Goal: Task Accomplishment & Management: Use online tool/utility

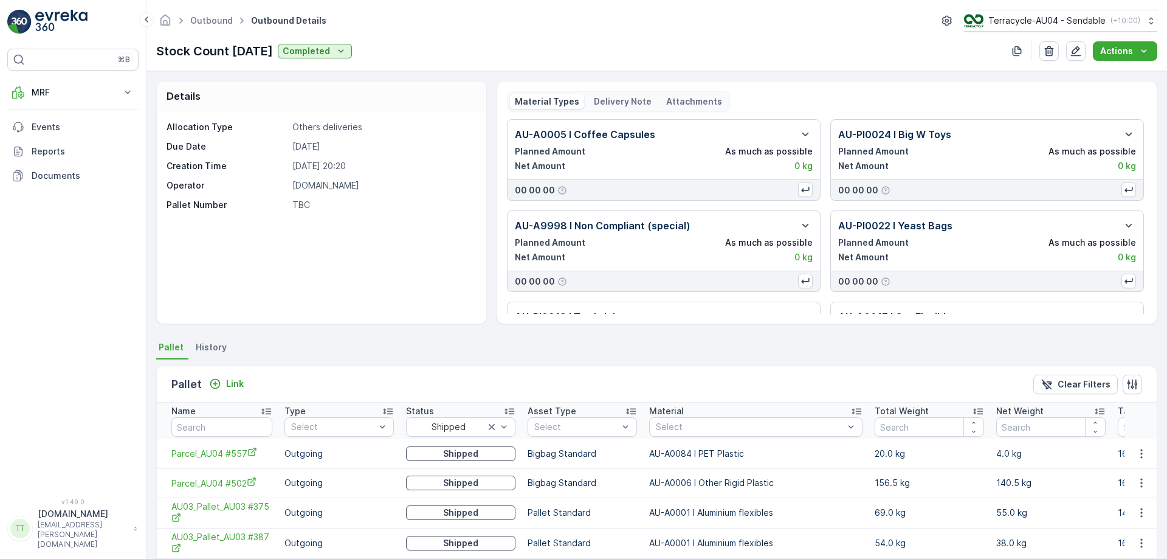
click at [66, 105] on div "MRF Insights TerraCycle Inbound Pallet Process Outbound Envanter Materials Acti…" at bounding box center [72, 134] width 131 height 108
click at [61, 92] on p "MRF" at bounding box center [73, 92] width 83 height 12
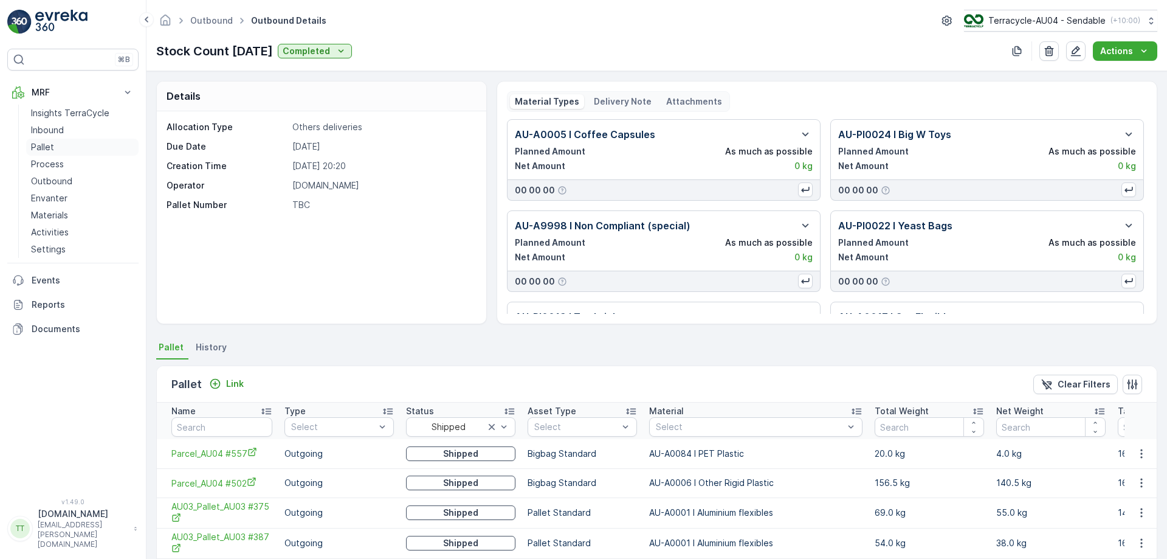
click at [55, 150] on link "Pallet" at bounding box center [82, 147] width 112 height 17
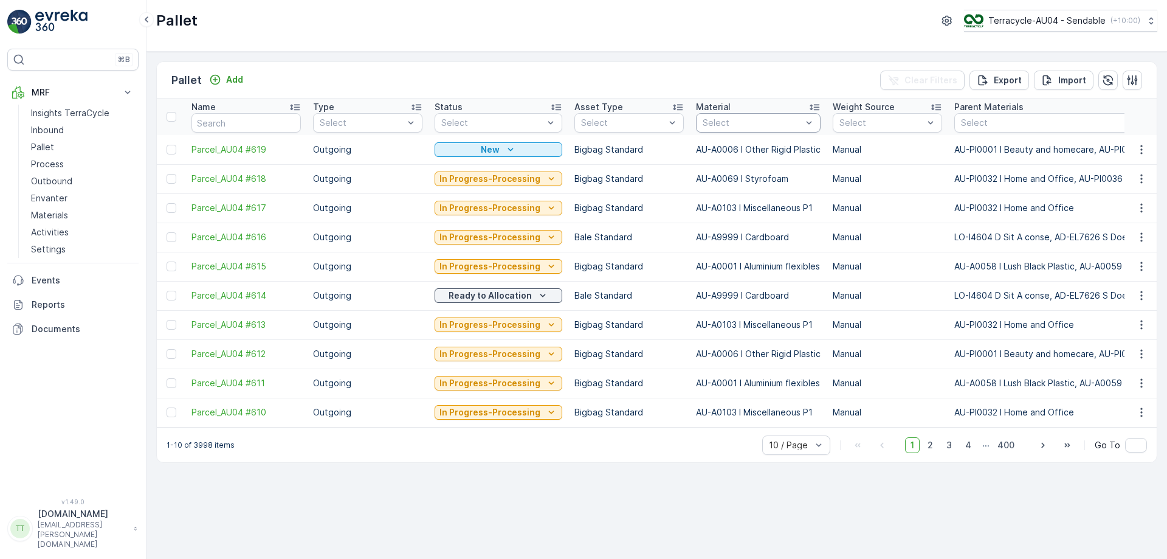
click at [763, 119] on div at bounding box center [753, 123] width 102 height 10
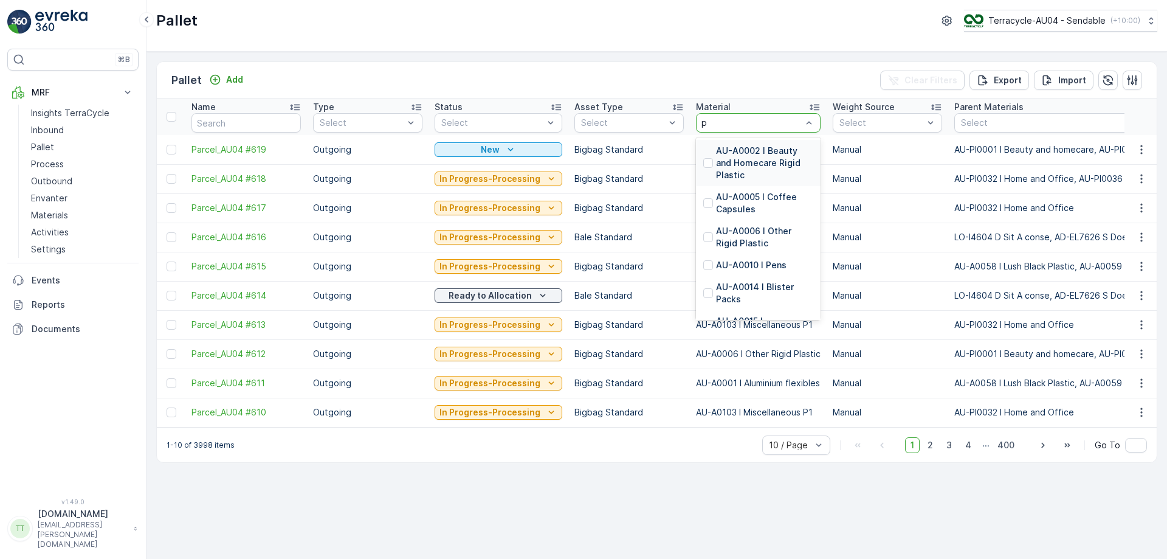
type input "pp"
click at [733, 179] on p "AU-A0085 I Lush PP Black" at bounding box center [764, 179] width 97 height 24
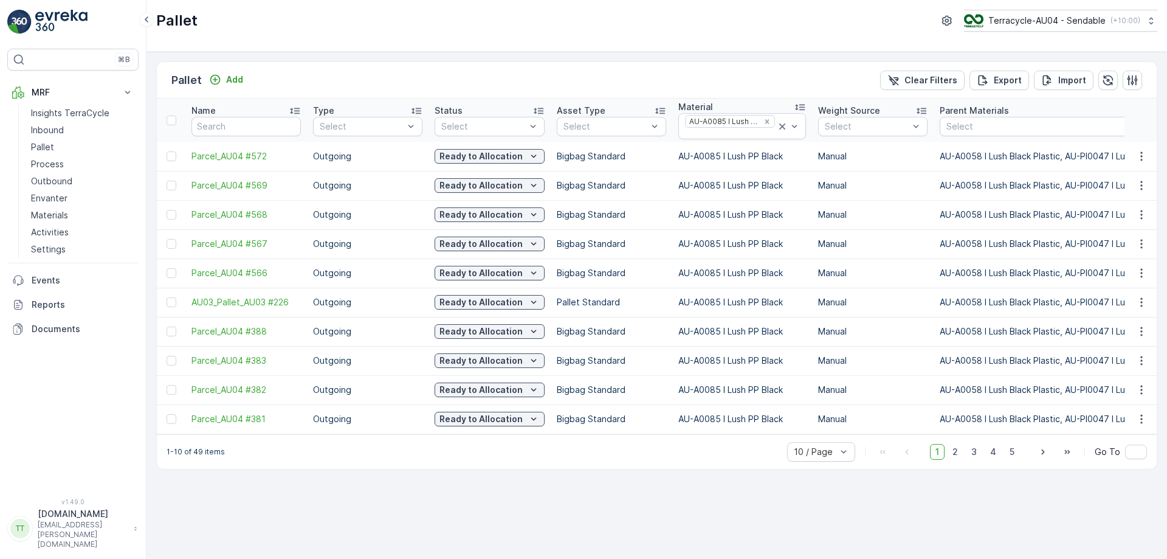
click at [513, 128] on div at bounding box center [483, 127] width 87 height 10
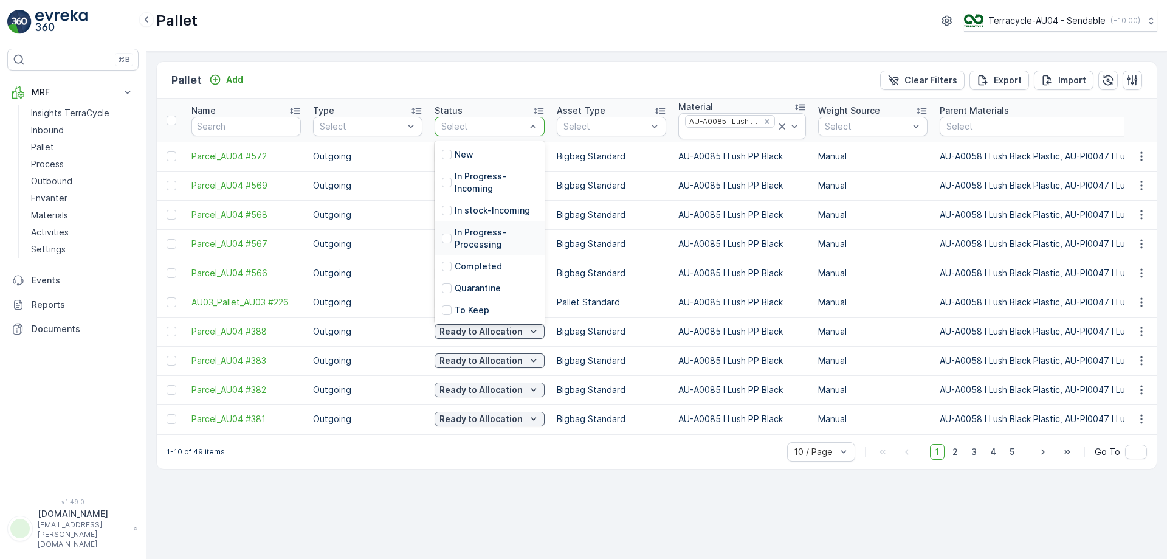
scroll to position [143, 0]
click at [479, 231] on p "Ready to Allocation" at bounding box center [496, 232] width 83 height 12
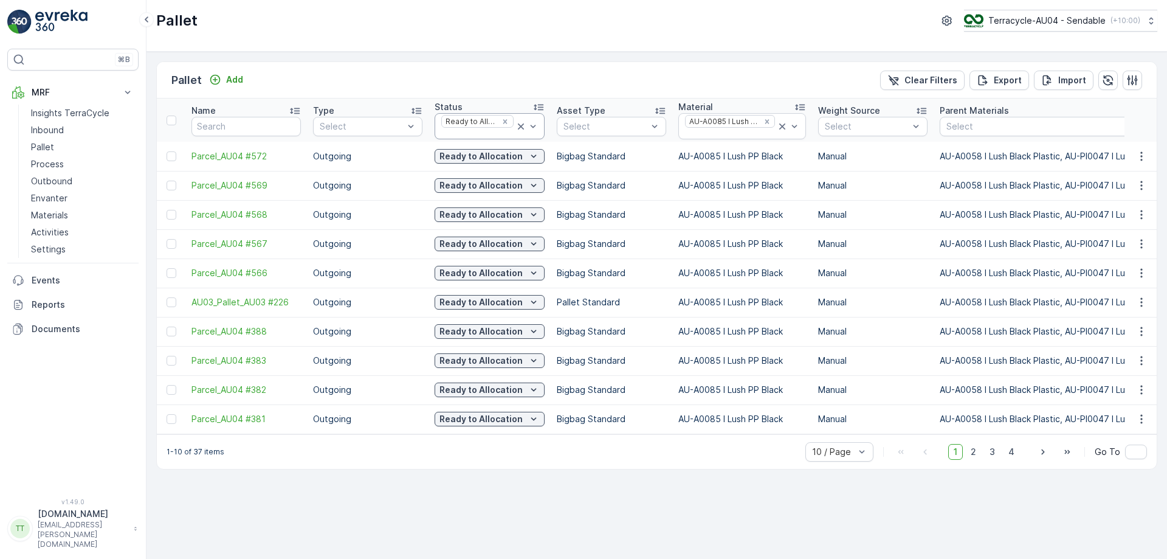
click at [458, 131] on div at bounding box center [477, 134] width 75 height 10
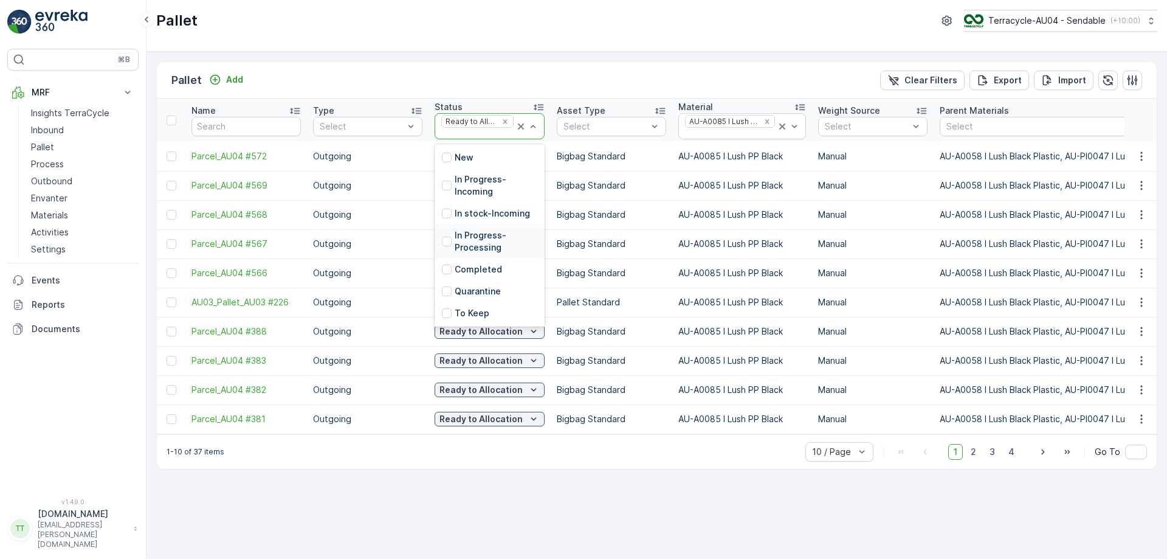
scroll to position [143, 0]
click at [483, 219] on p "In stock-Outgoing" at bounding box center [493, 213] width 77 height 12
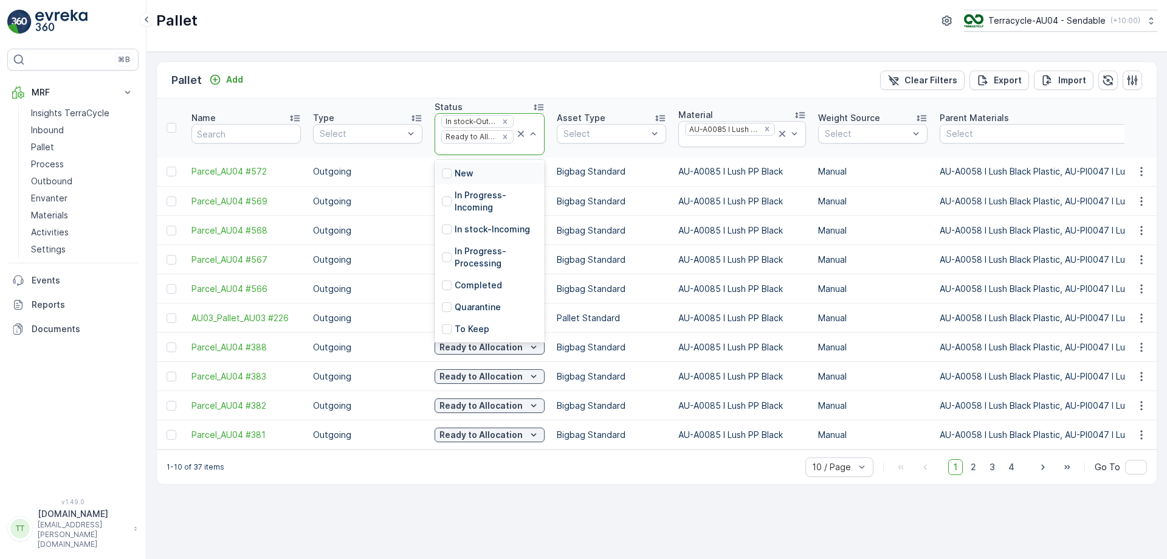
click at [479, 153] on div at bounding box center [477, 150] width 75 height 10
click at [474, 203] on p "In Progress-Incoming" at bounding box center [496, 201] width 83 height 24
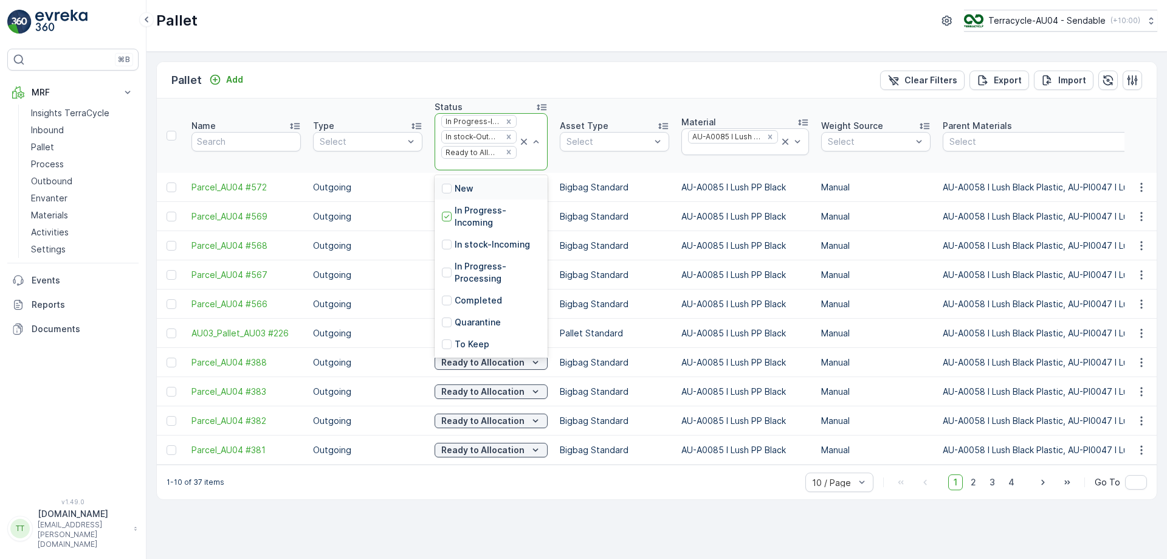
click at [472, 164] on div at bounding box center [479, 165] width 78 height 10
click at [475, 249] on p "In stock-Incoming" at bounding box center [492, 244] width 75 height 12
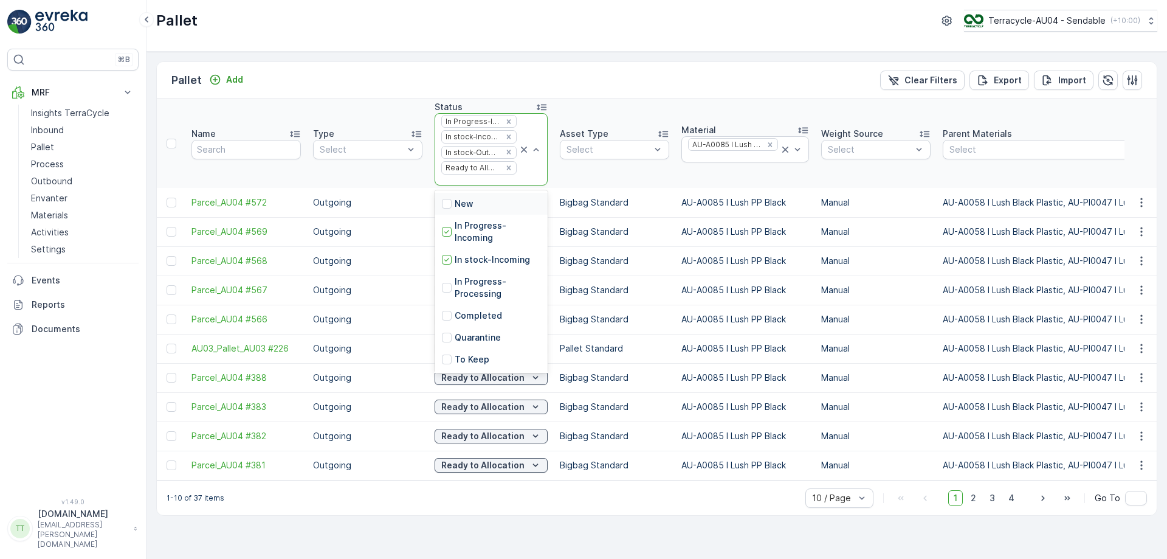
click at [468, 184] on div at bounding box center [479, 181] width 78 height 10
click at [472, 287] on p "In Progress-Processing" at bounding box center [498, 287] width 86 height 24
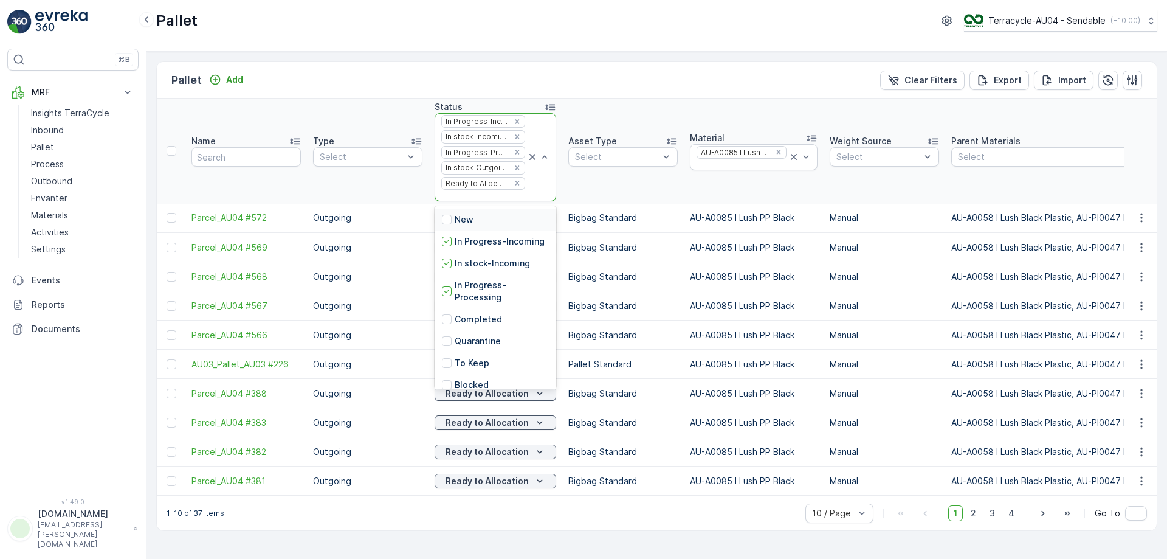
click at [468, 200] on div at bounding box center [483, 196] width 86 height 10
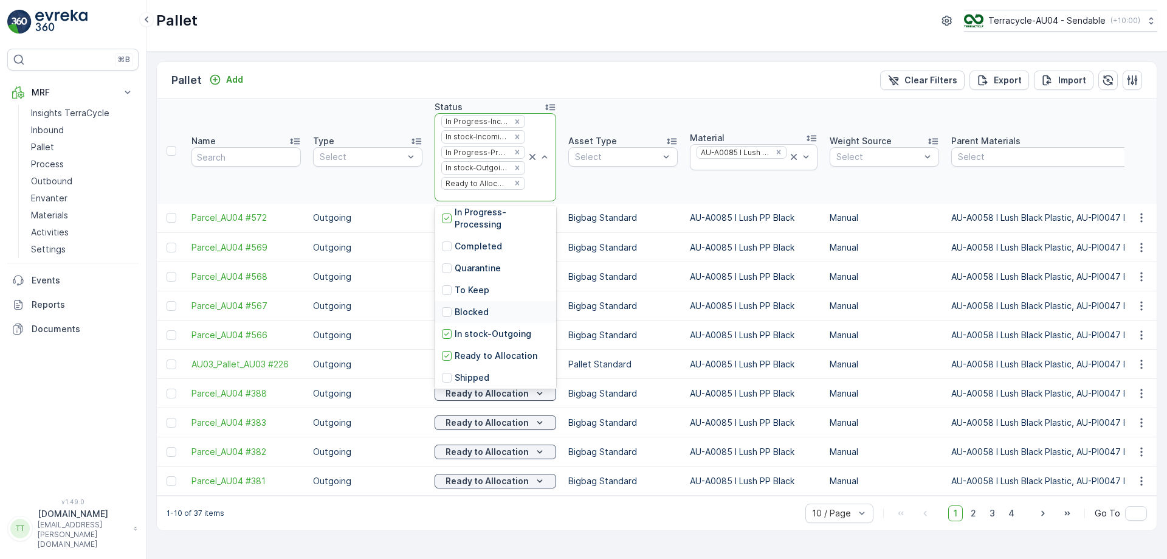
scroll to position [143, 0]
click at [475, 325] on p "Shipped" at bounding box center [472, 331] width 35 height 12
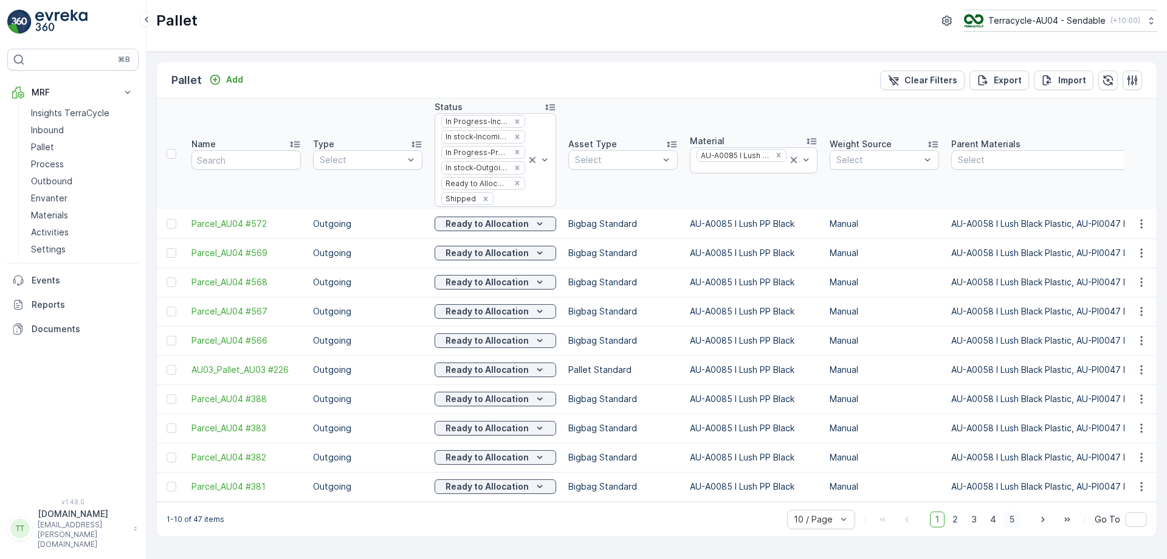
click at [1013, 527] on span "5" at bounding box center [1012, 519] width 16 height 16
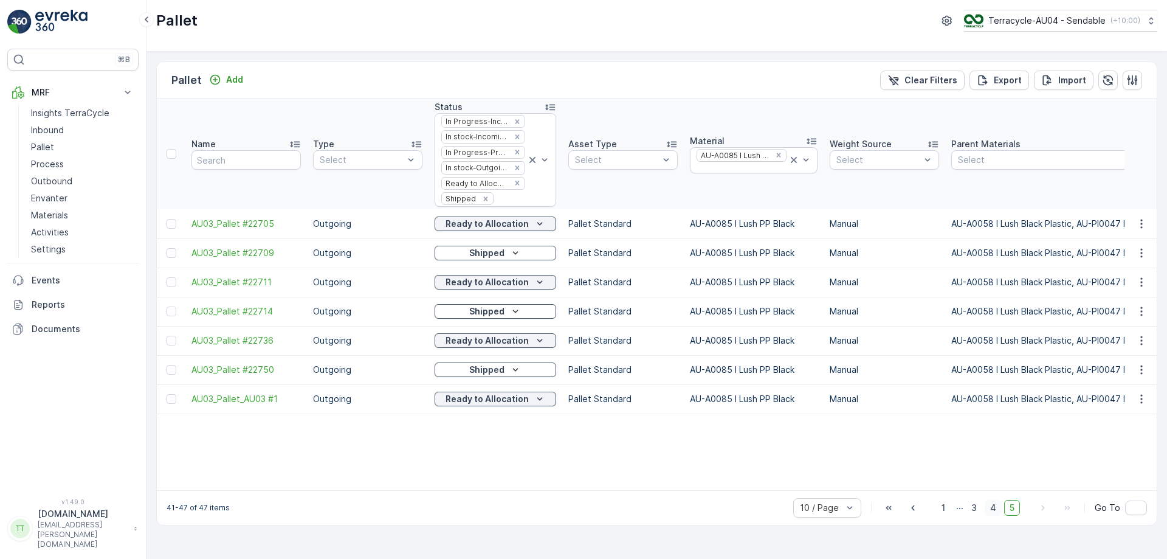
click at [994, 516] on span "4" at bounding box center [993, 508] width 17 height 16
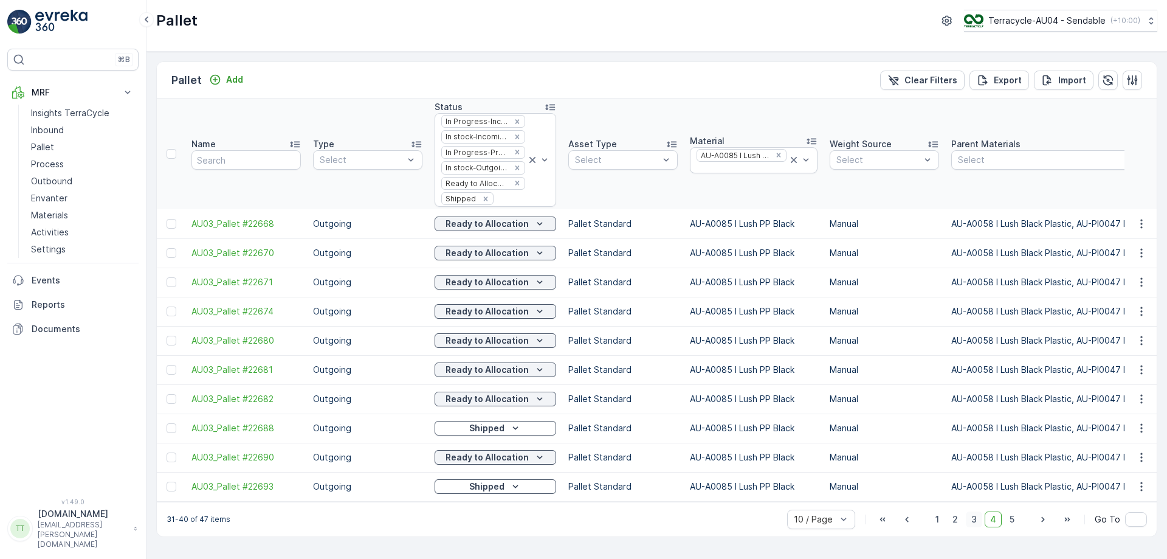
click at [976, 524] on span "3" at bounding box center [974, 519] width 16 height 16
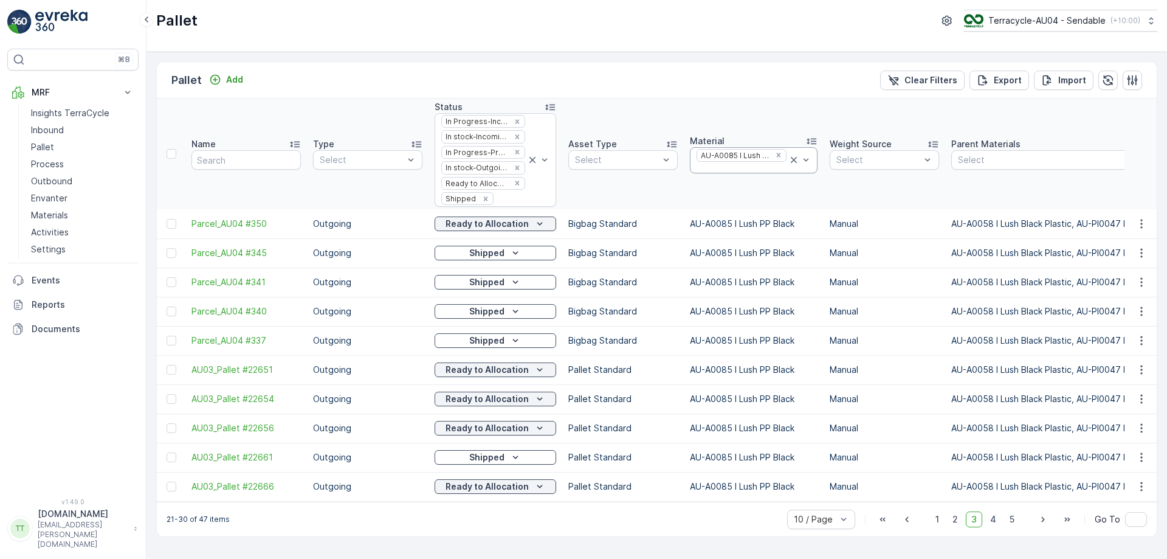
click at [750, 171] on div at bounding box center [742, 168] width 92 height 10
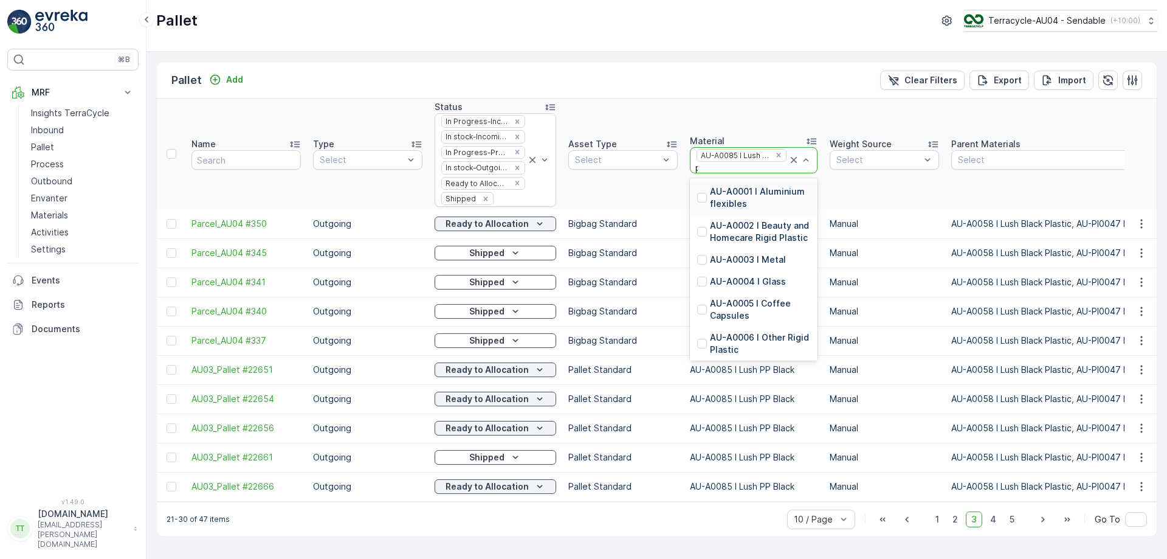
type input "pp"
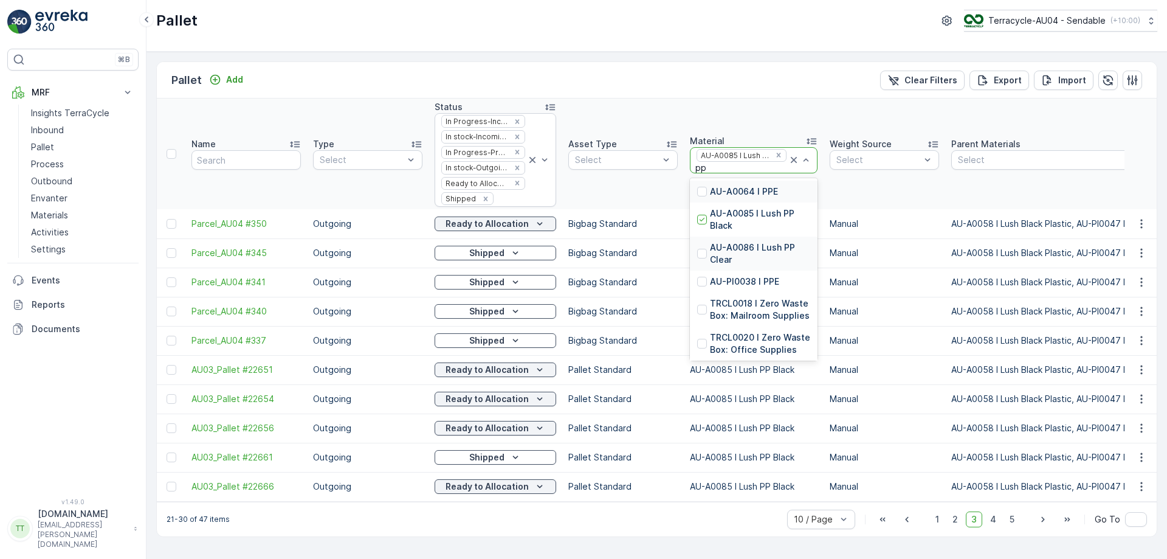
click at [714, 244] on p "AU-A0086 I Lush PP Clear" at bounding box center [760, 253] width 100 height 24
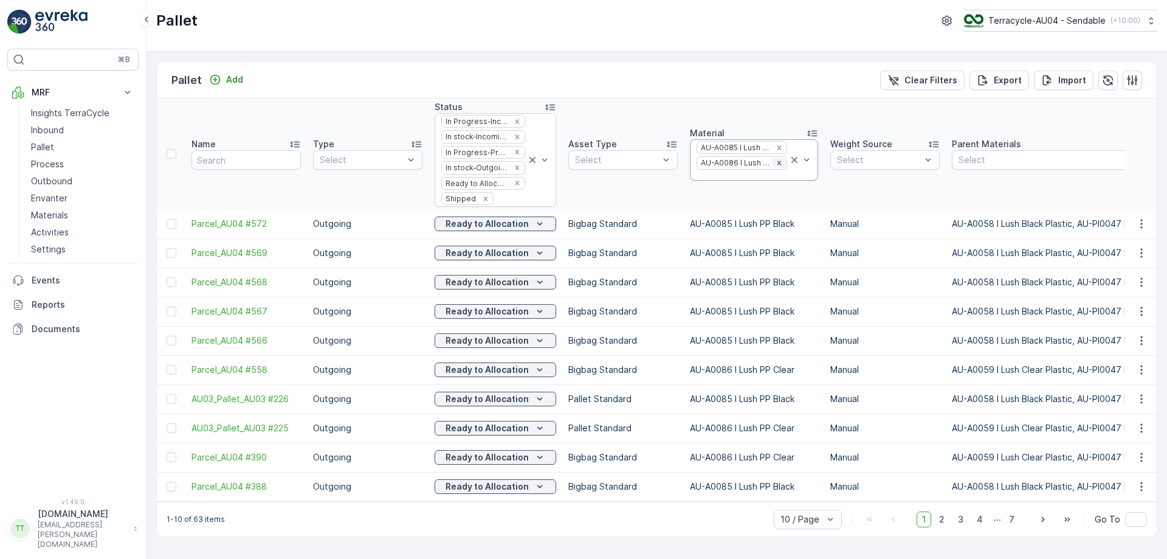
click at [775, 163] on icon "Remove AU-A0086 I Lush PP Clear" at bounding box center [779, 163] width 9 height 9
drag, startPoint x: 667, startPoint y: 224, endPoint x: 799, endPoint y: 224, distance: 131.9
copy tr "AU-A0085 I Lush PP Black"
click at [756, 167] on div at bounding box center [742, 168] width 92 height 10
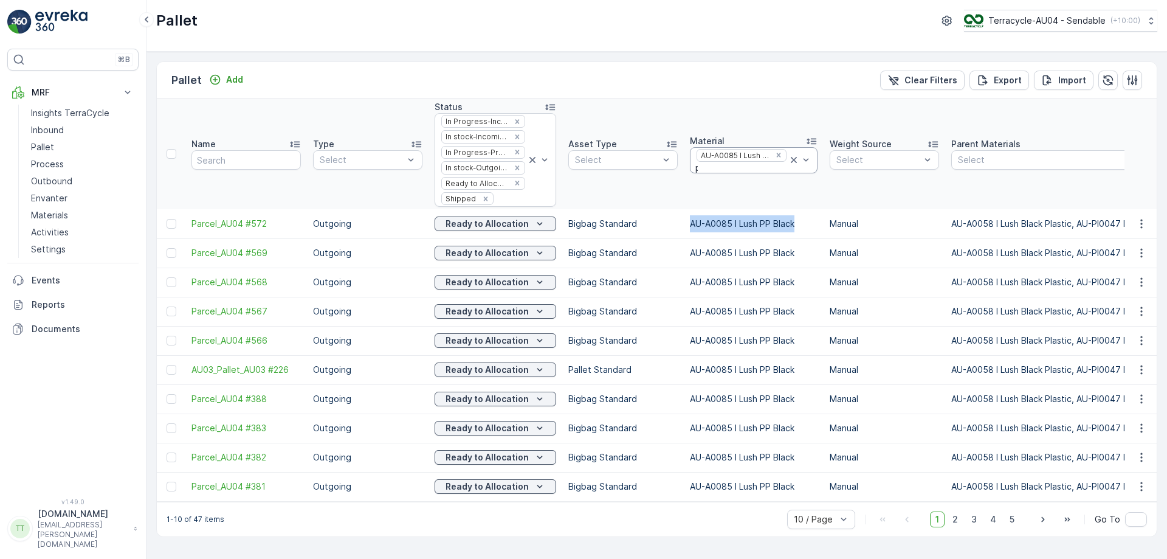
type input "pp"
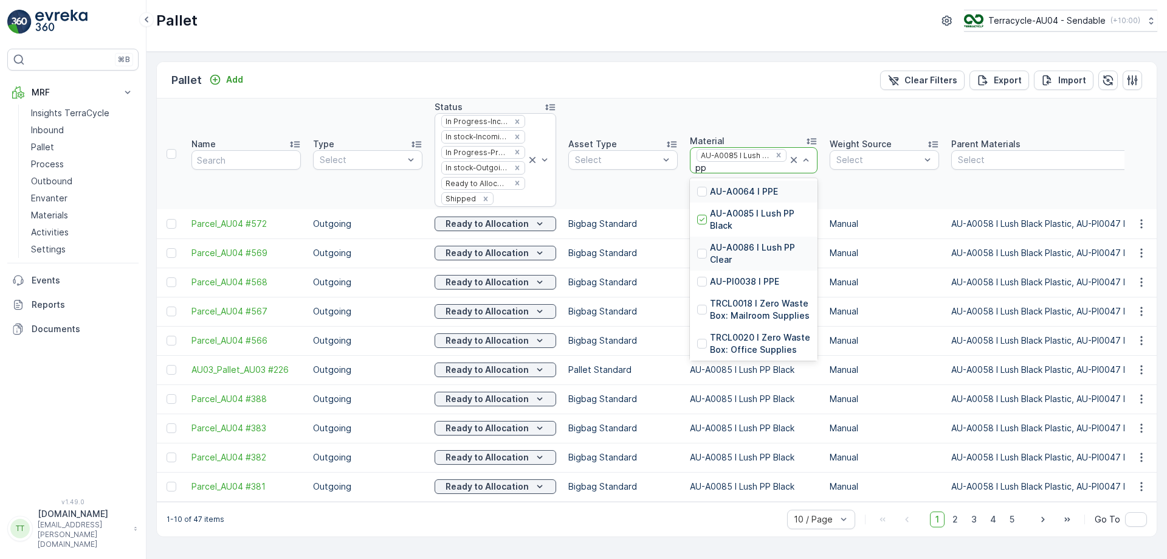
click at [745, 249] on p "AU-A0086 I Lush PP Clear" at bounding box center [760, 253] width 100 height 24
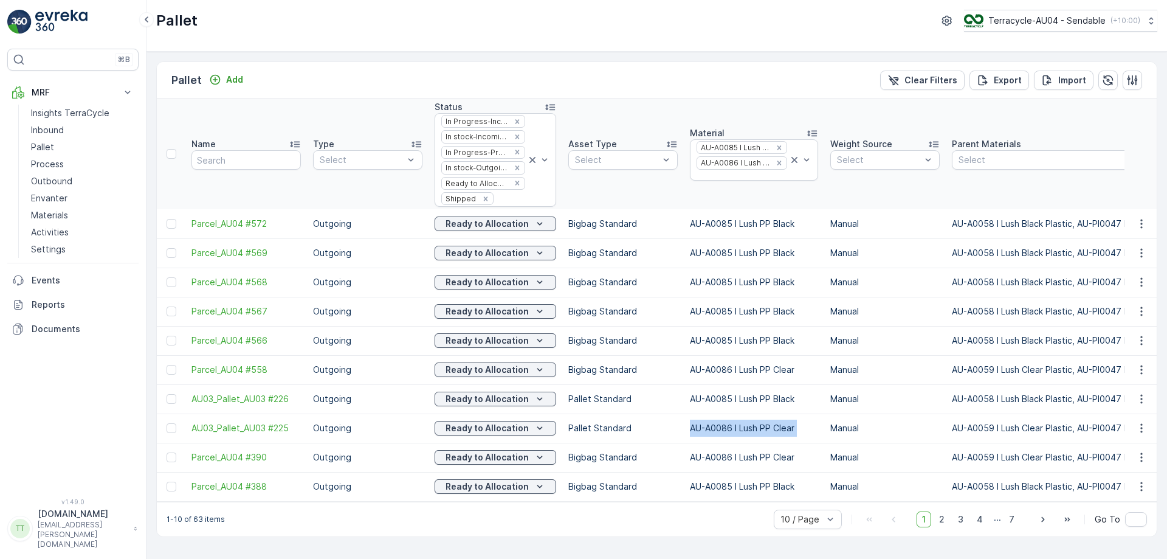
drag, startPoint x: 676, startPoint y: 431, endPoint x: 822, endPoint y: 436, distance: 146.0
copy tr "AU-A0086 I Lush PP Clear"
click at [86, 179] on link "Outbound" at bounding box center [82, 181] width 112 height 17
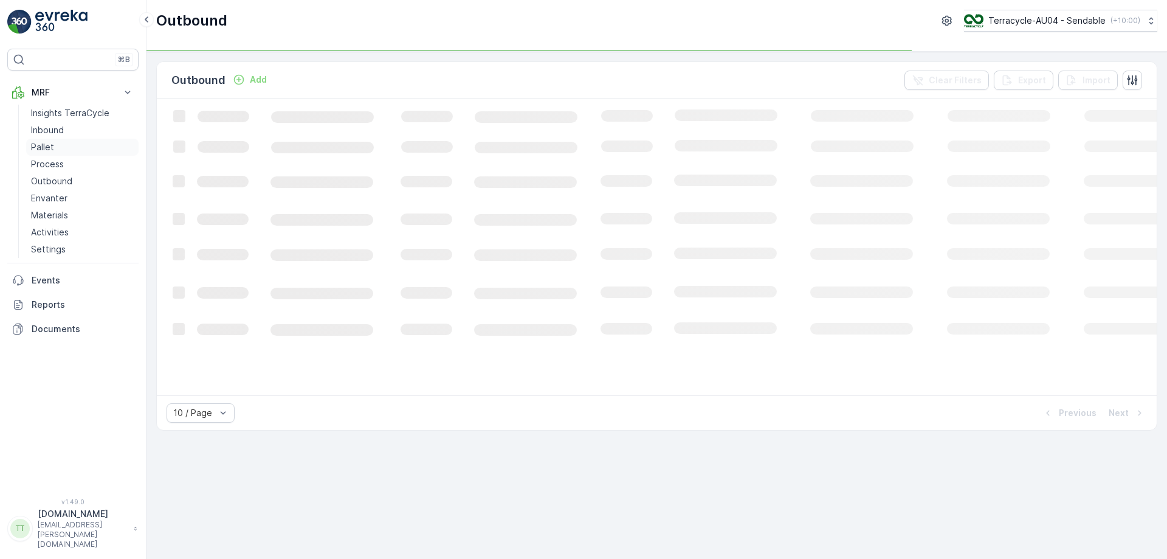
click at [87, 151] on link "Pallet" at bounding box center [82, 147] width 112 height 17
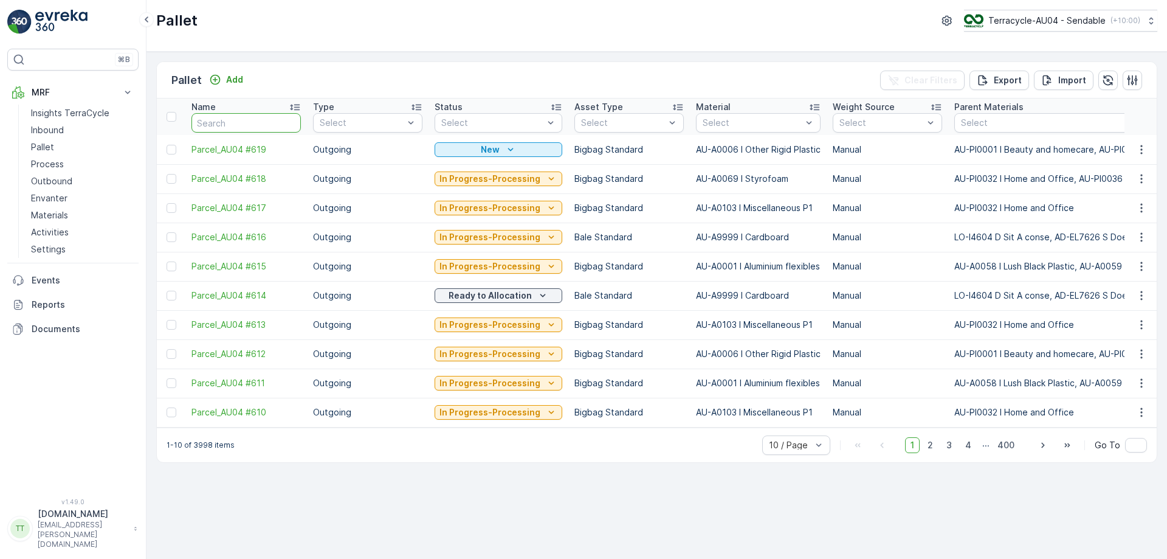
click at [218, 130] on input "text" at bounding box center [246, 122] width 109 height 19
paste input "Parcel_AU04 #601"
type input "Parcel_AU04 #601"
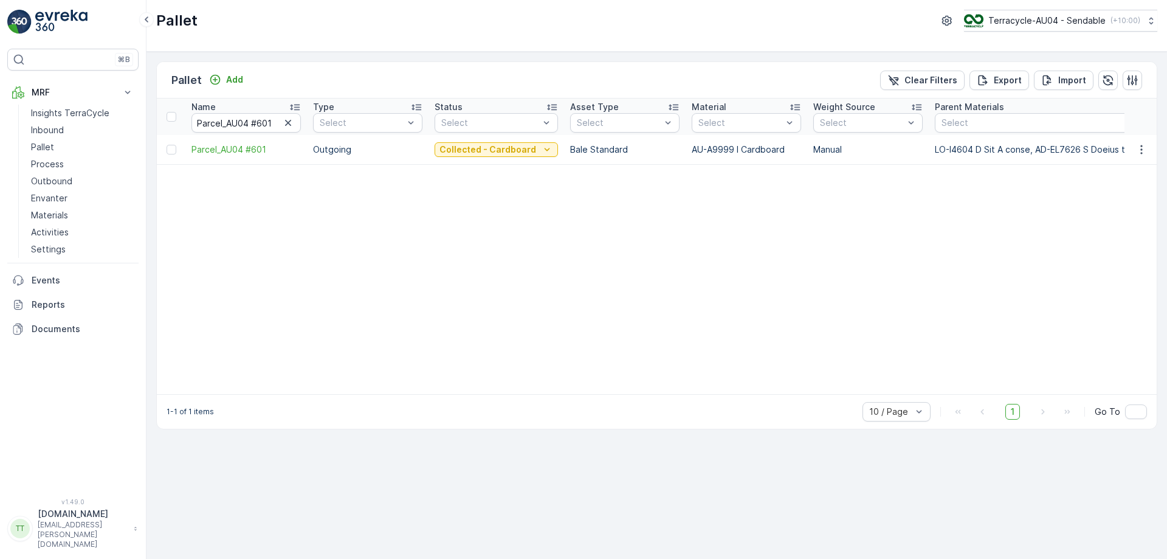
drag, startPoint x: 465, startPoint y: 162, endPoint x: 397, endPoint y: 216, distance: 87.0
click at [498, 154] on p "Collected - Cardboard" at bounding box center [488, 149] width 97 height 12
click at [486, 270] on span "Ready to Allocation" at bounding box center [482, 270] width 80 height 12
